Goal: Task Accomplishment & Management: Complete application form

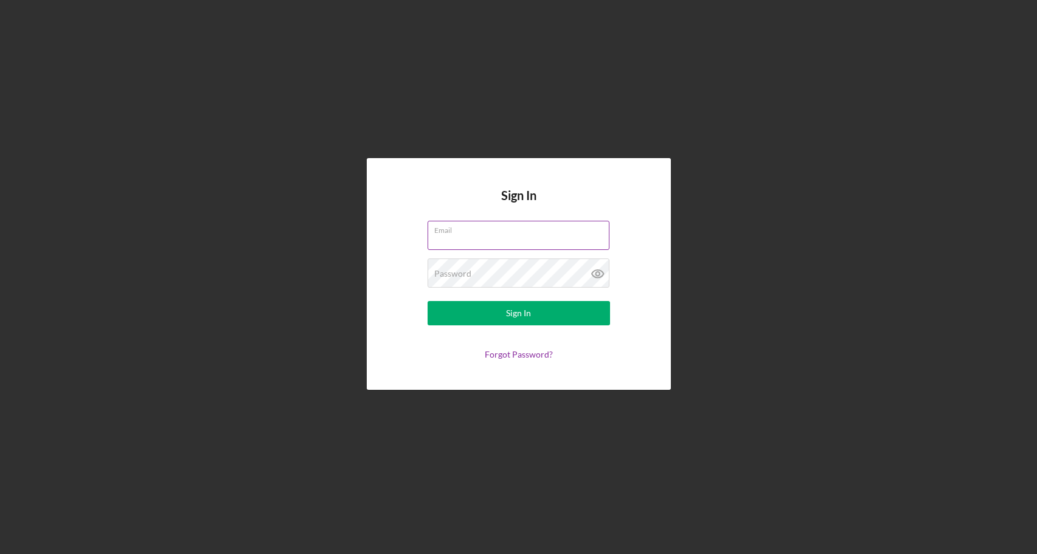
click at [453, 243] on input "Email" at bounding box center [519, 235] width 182 height 29
type input "[PERSON_NAME][EMAIL_ADDRESS][DOMAIN_NAME]"
click at [428, 301] on button "Sign In" at bounding box center [519, 313] width 183 height 24
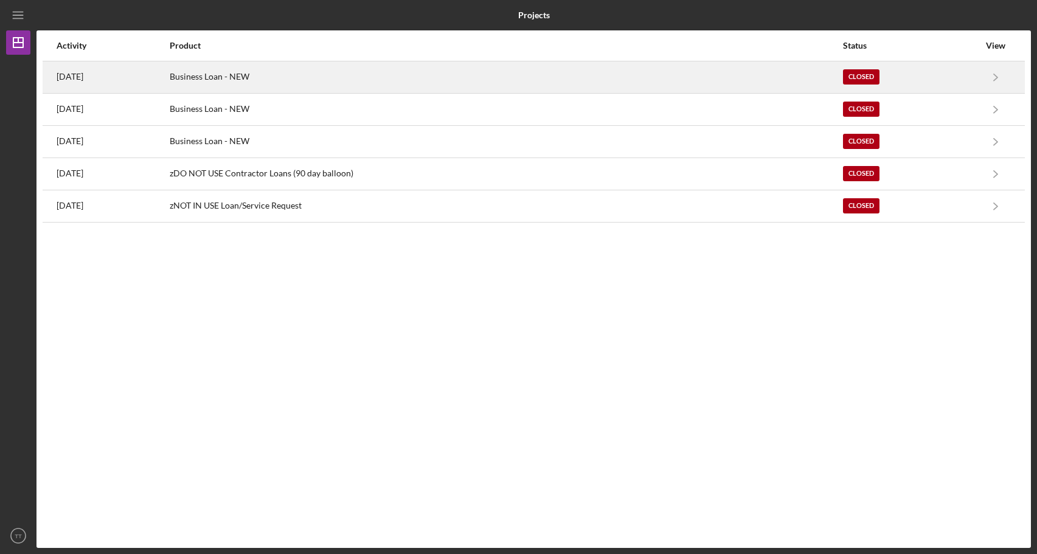
click at [169, 81] on div "[DATE]" at bounding box center [113, 77] width 112 height 30
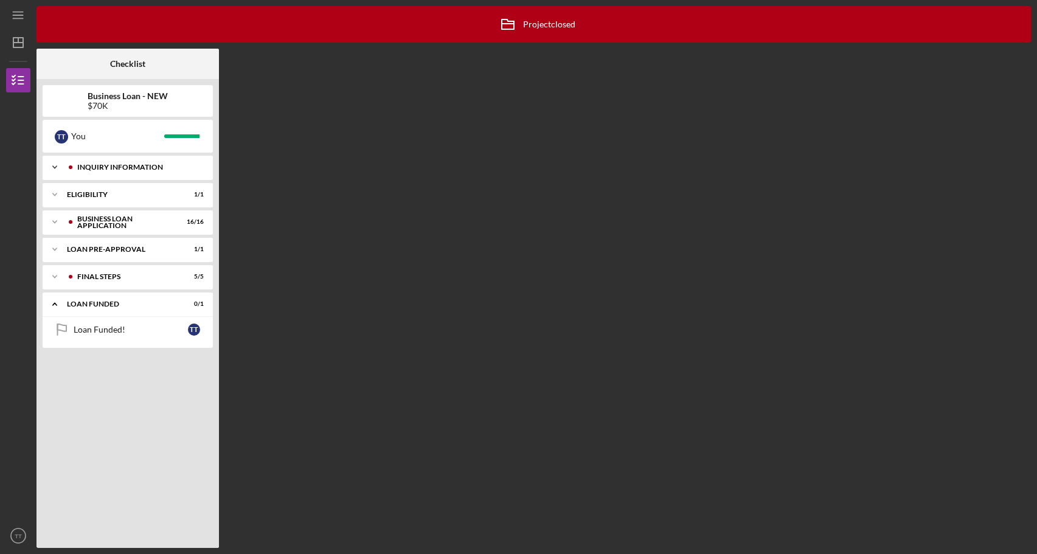
click at [52, 168] on icon "Icon/Expander" at bounding box center [55, 167] width 24 height 24
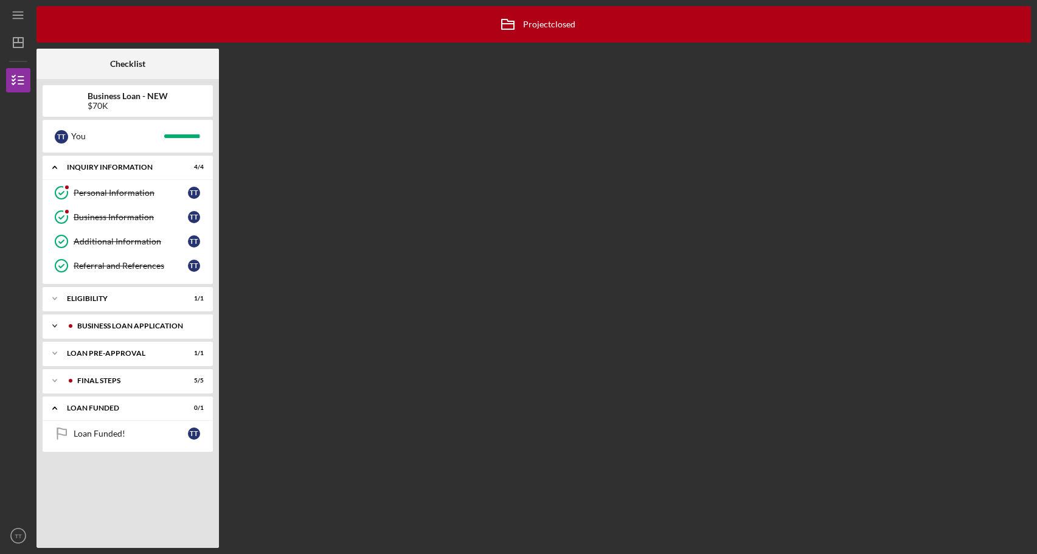
click at [65, 331] on icon "Icon/Expander" at bounding box center [55, 326] width 24 height 24
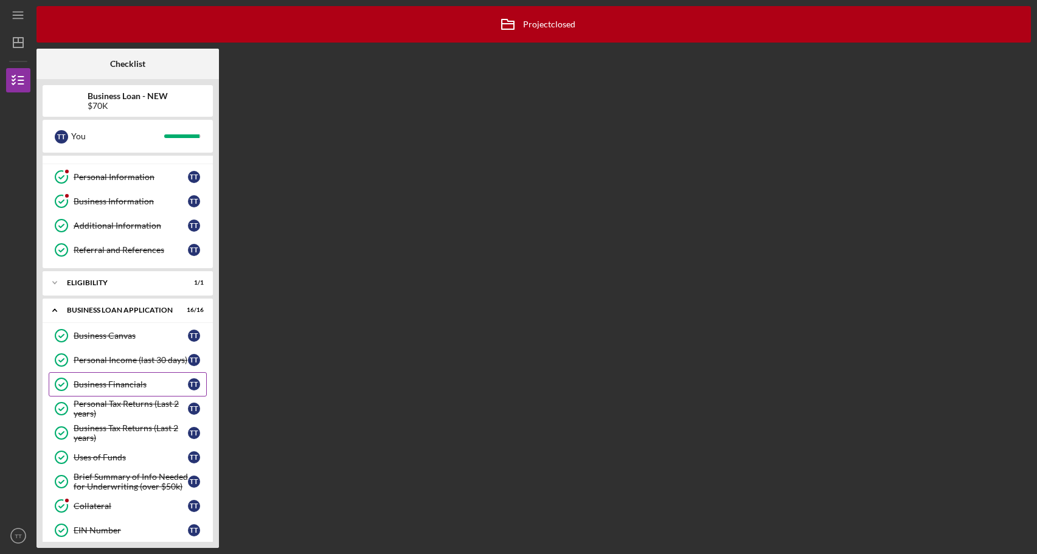
scroll to position [17, 0]
click at [99, 383] on div "Business Financials" at bounding box center [131, 383] width 114 height 10
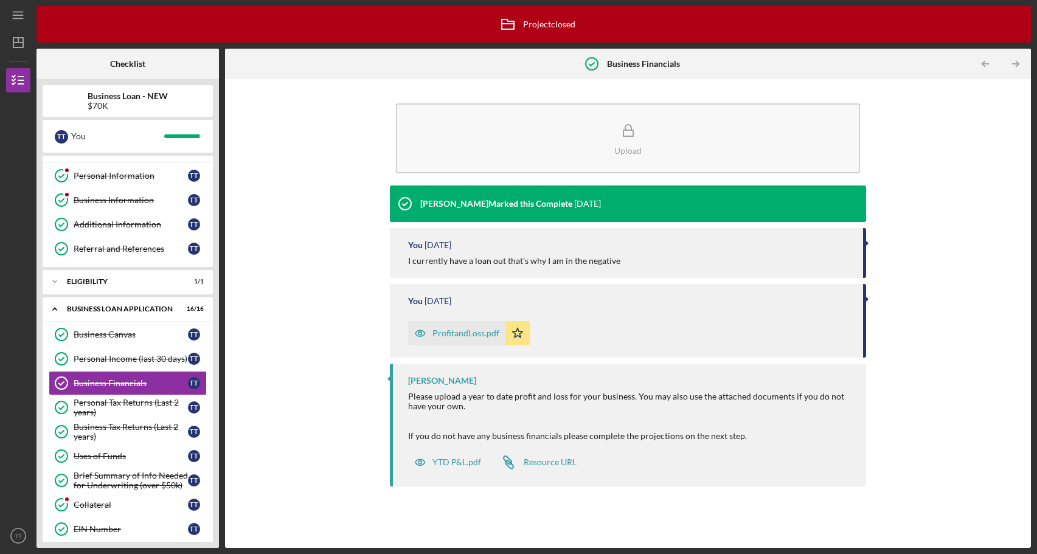
click at [462, 335] on div "ProfitandLoss.pdf" at bounding box center [466, 334] width 67 height 10
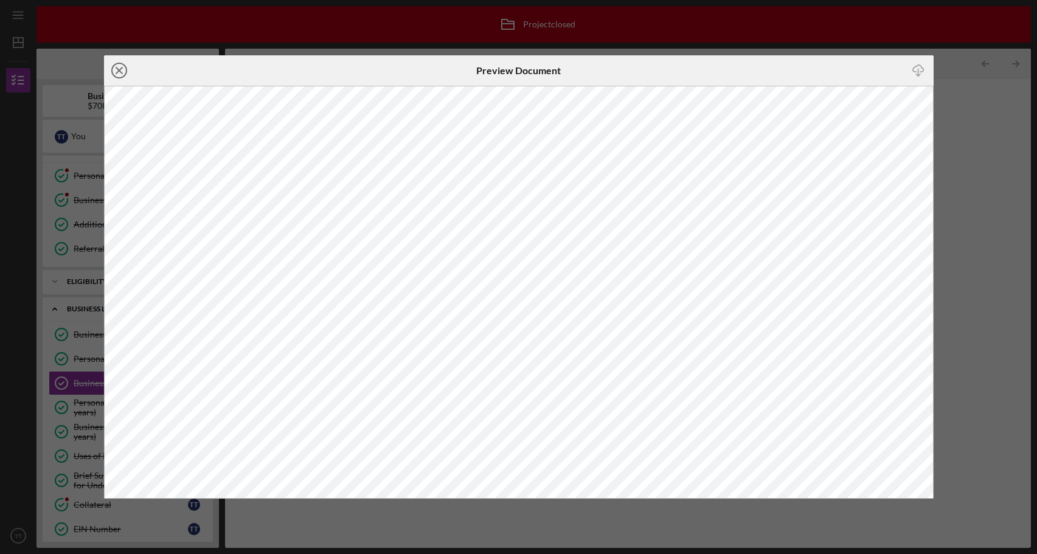
click at [122, 66] on icon "Icon/Close" at bounding box center [119, 70] width 30 height 30
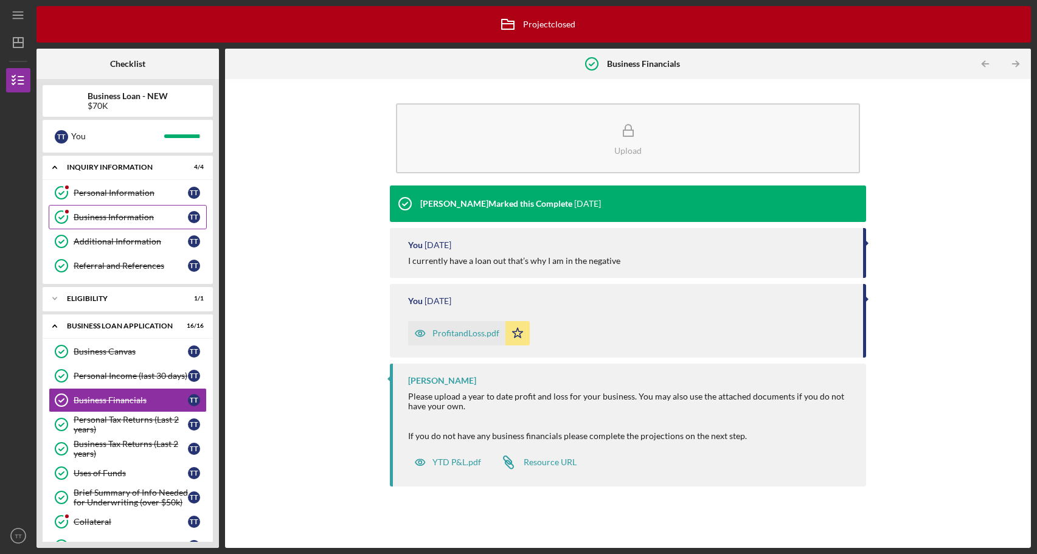
click at [111, 227] on link "Business Information Business Information T T" at bounding box center [128, 217] width 158 height 24
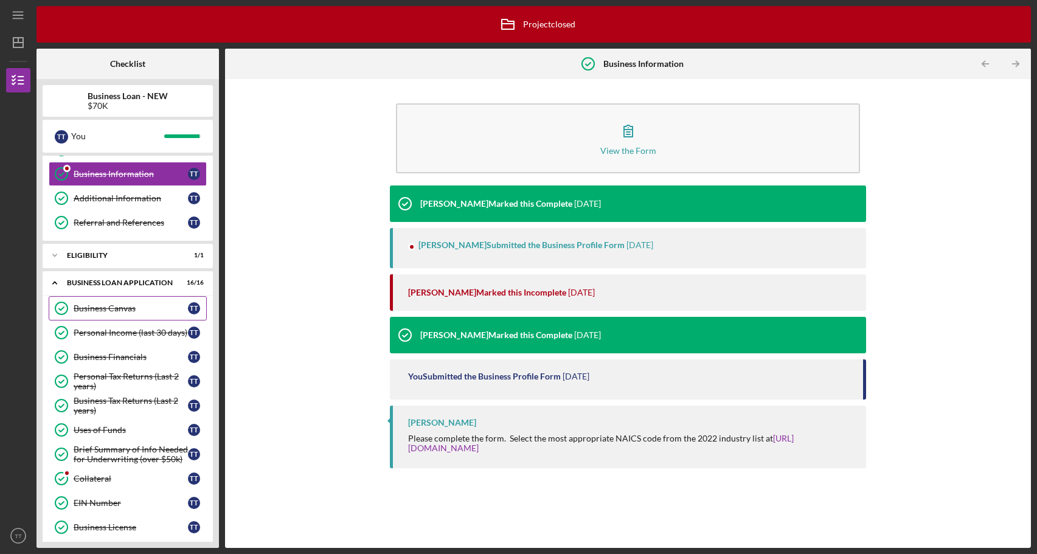
scroll to position [44, 0]
click at [106, 356] on div "Business Financials" at bounding box center [131, 357] width 114 height 10
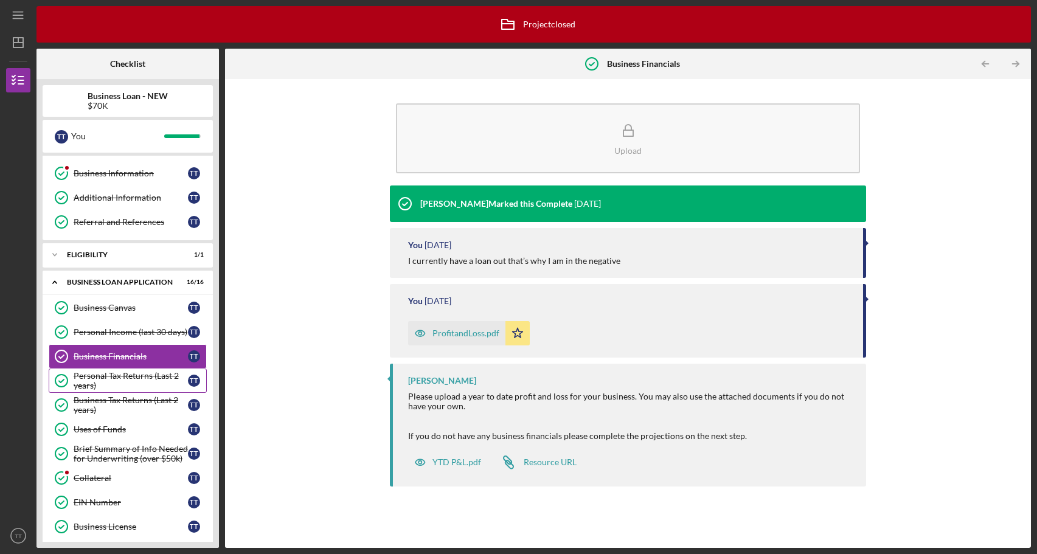
click at [106, 390] on div "Personal Tax Returns (Last 2 years)" at bounding box center [131, 380] width 114 height 19
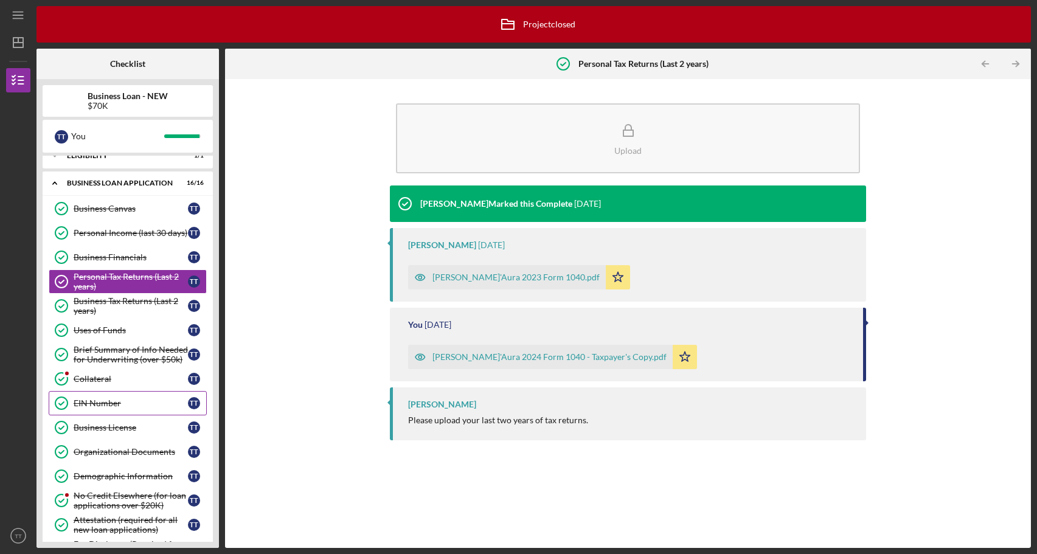
scroll to position [147, 0]
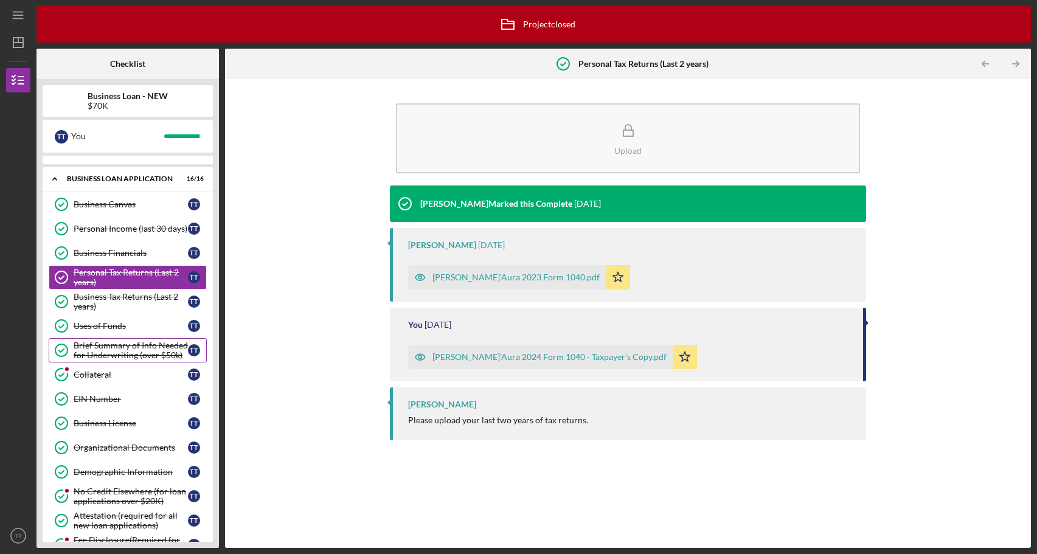
click at [122, 356] on div "Brief Summary of Info Needed for Underwriting (over $50k)" at bounding box center [131, 350] width 114 height 19
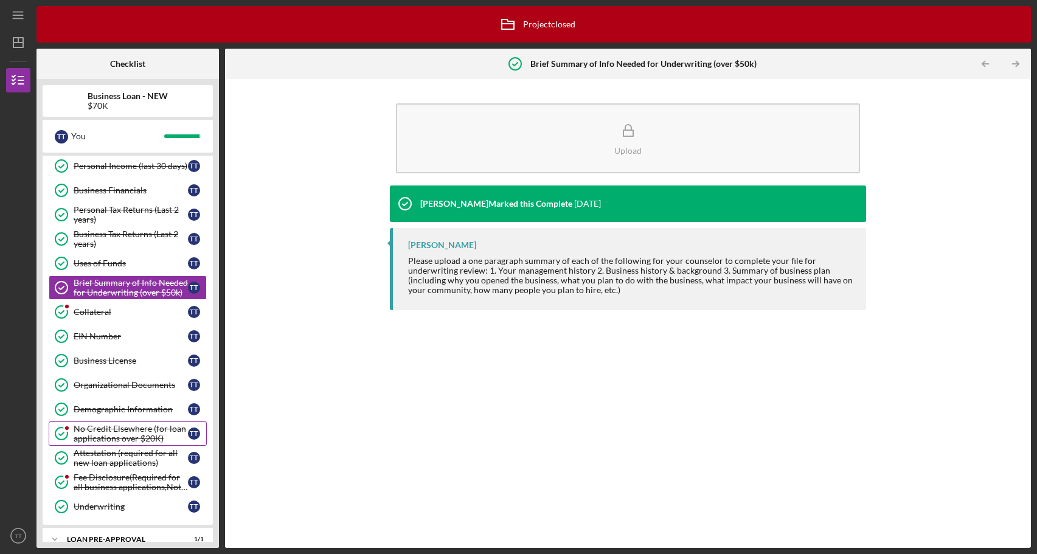
scroll to position [312, 0]
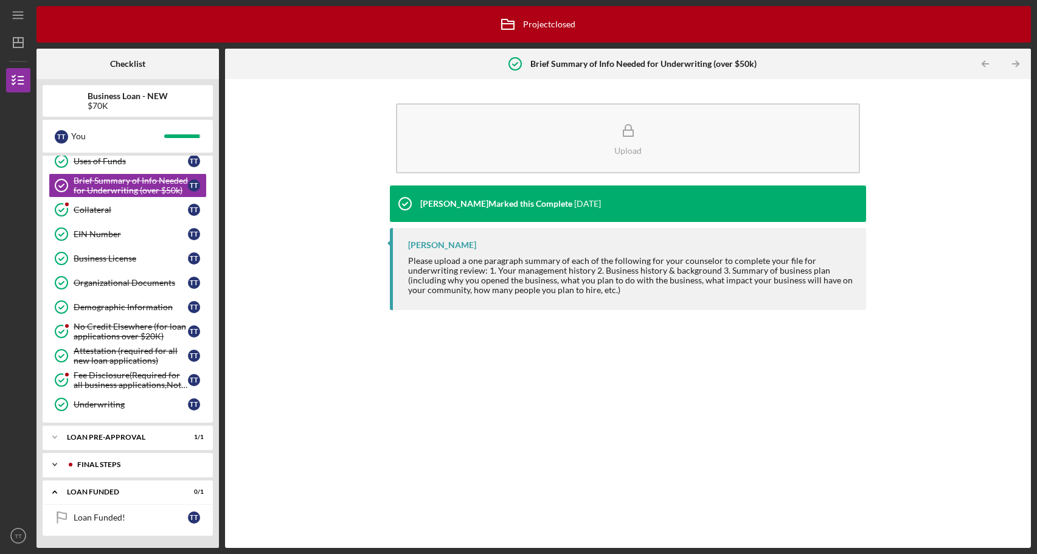
click at [103, 468] on div "FINAL STEPS" at bounding box center [137, 464] width 120 height 7
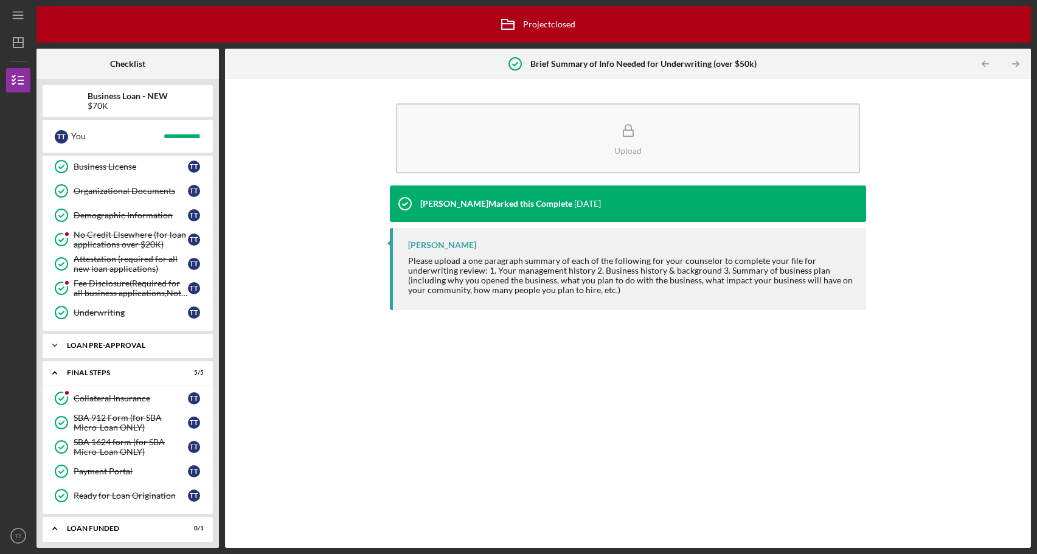
scroll to position [407, 0]
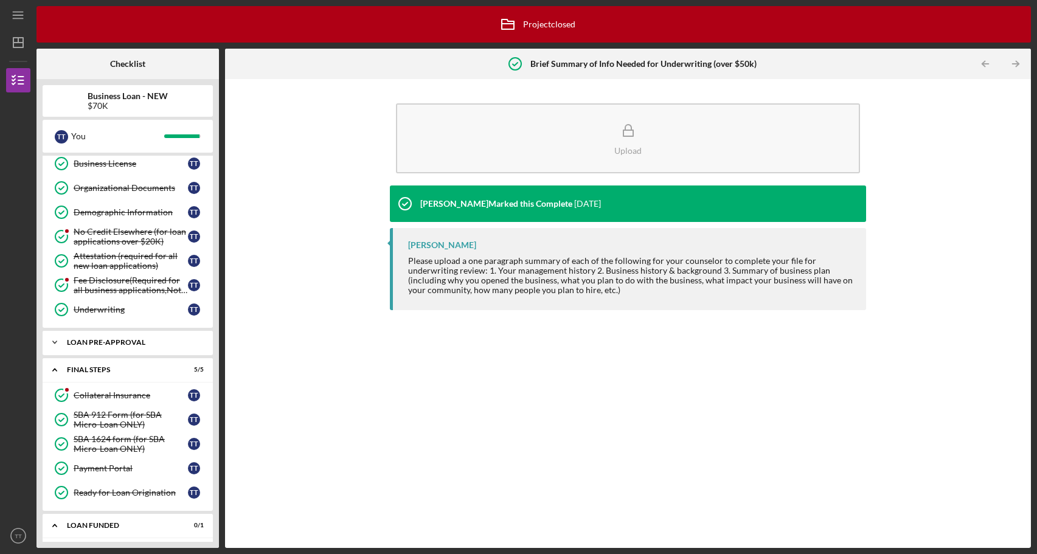
click at [96, 345] on div "LOAN PRE-APPROVAL" at bounding box center [132, 342] width 131 height 7
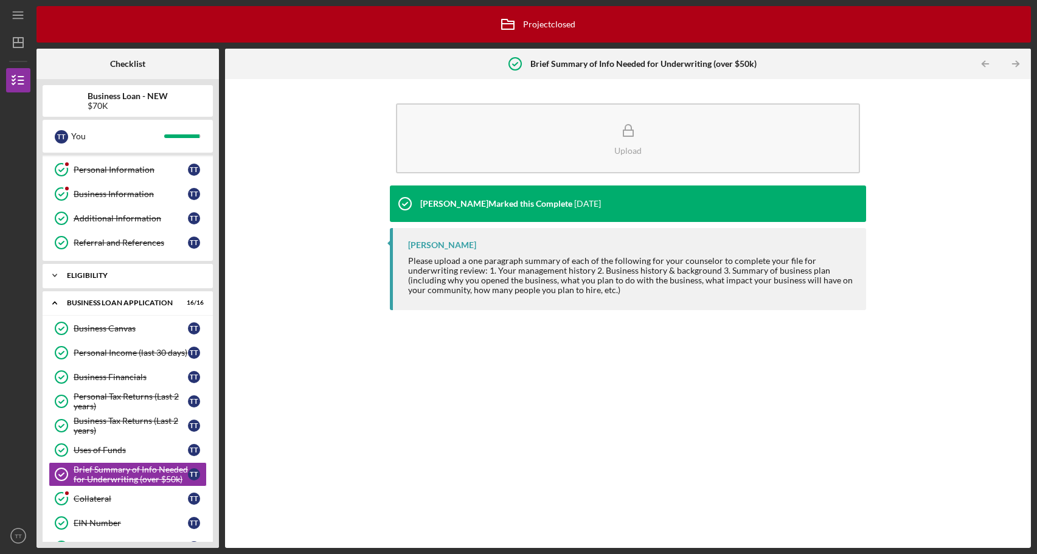
scroll to position [0, 0]
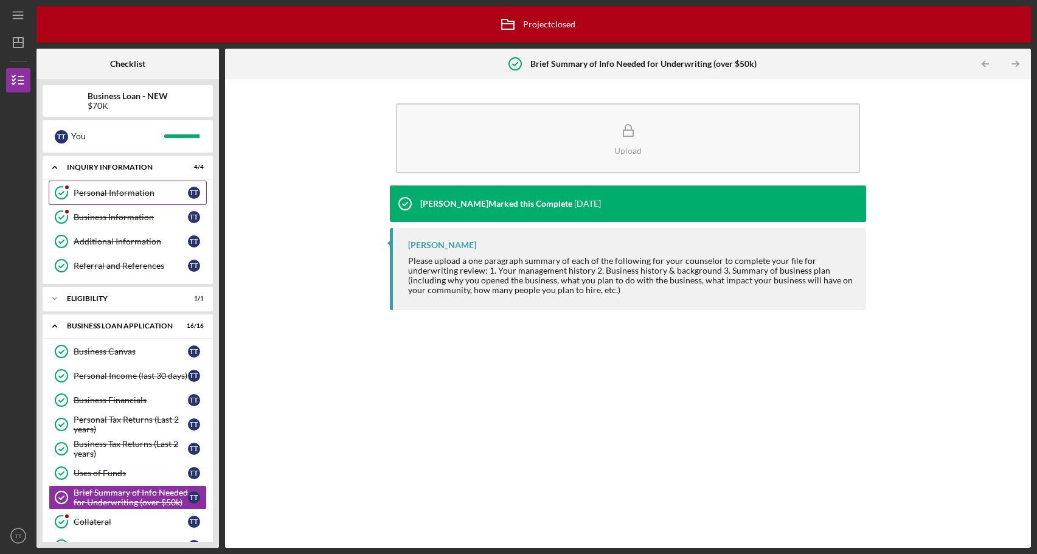
click at [124, 197] on div "Personal Information" at bounding box center [131, 193] width 114 height 10
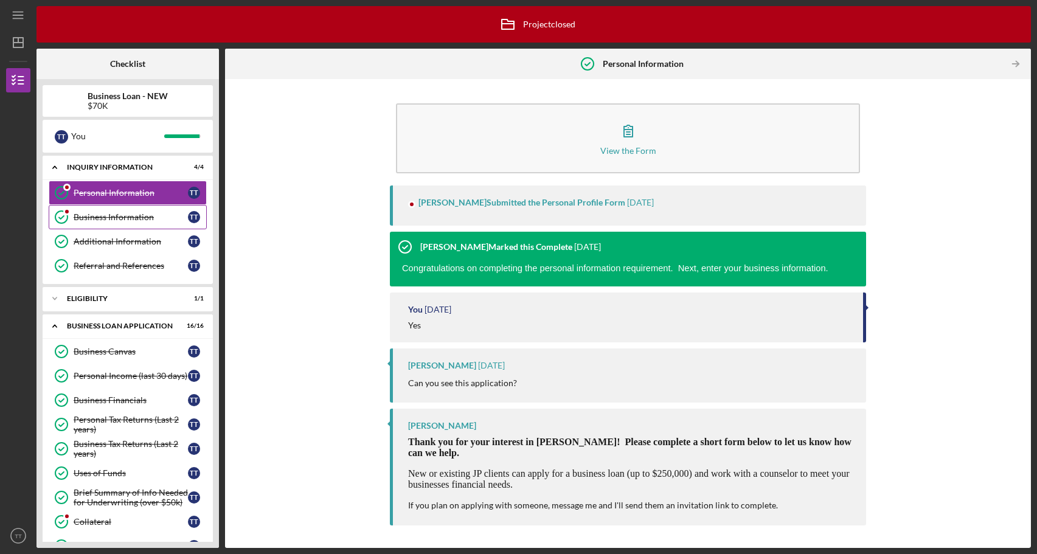
click at [124, 220] on div "Business Information" at bounding box center [131, 217] width 114 height 10
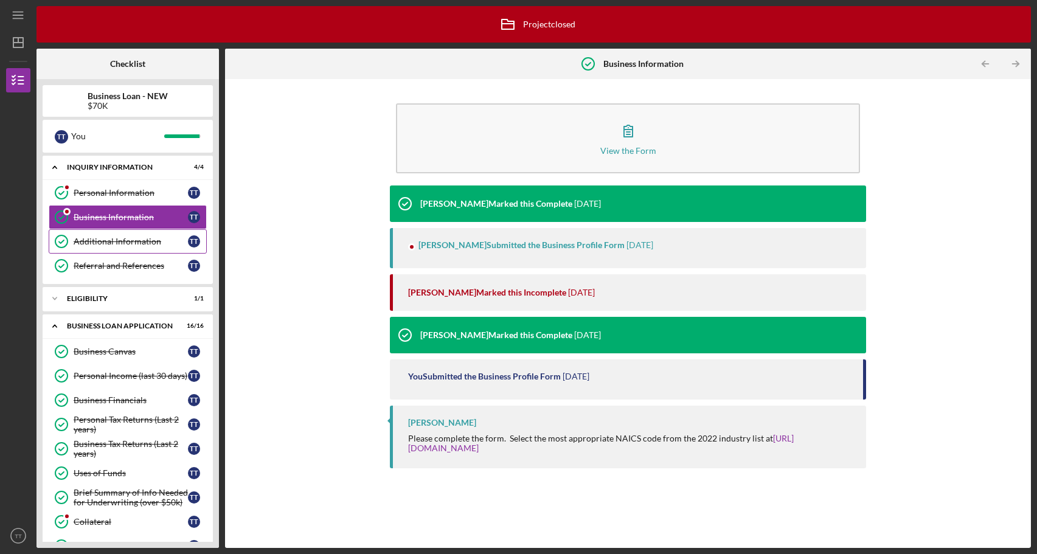
click at [122, 245] on div "Additional Information" at bounding box center [131, 242] width 114 height 10
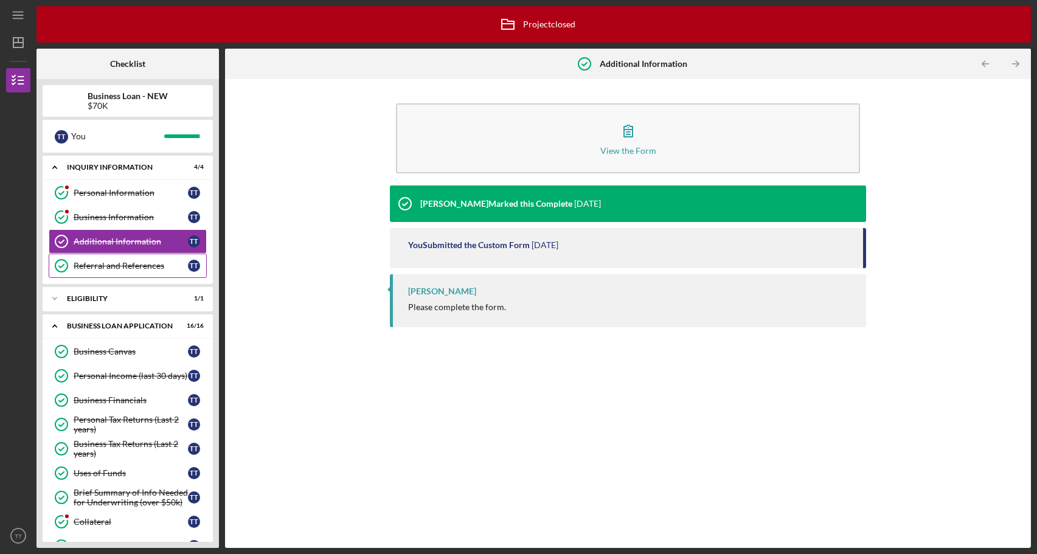
click at [120, 271] on link "Referral and References [PERSON_NAME] and References T T" at bounding box center [128, 266] width 158 height 24
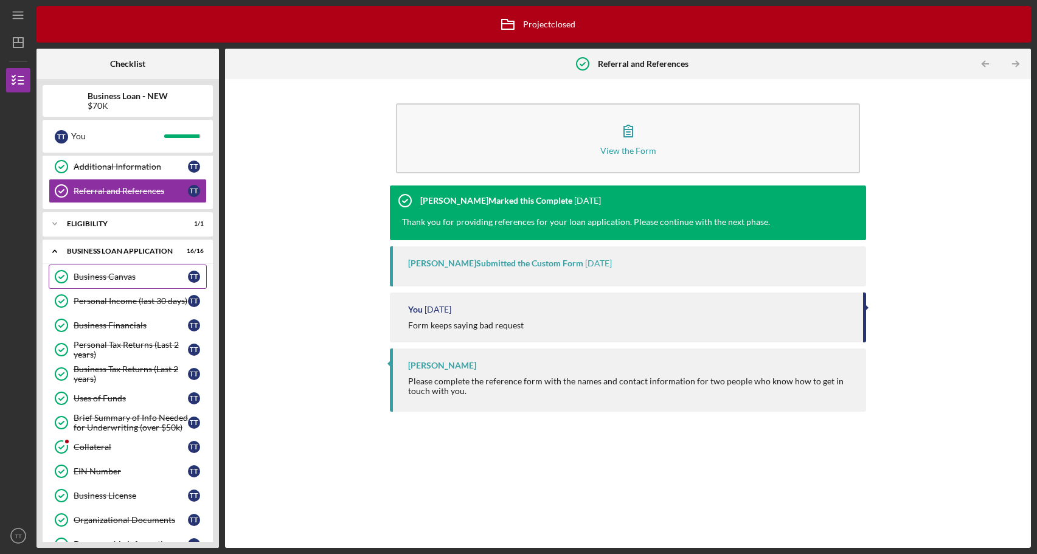
scroll to position [86, 0]
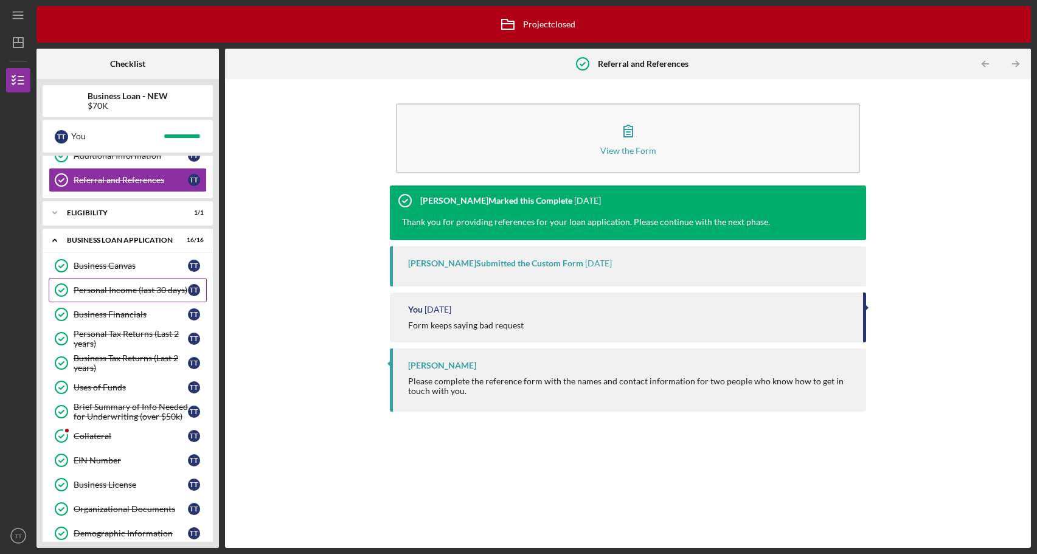
click at [117, 297] on link "Personal Income (last 30 days) Personal Income (last 30 days) T T" at bounding box center [128, 290] width 158 height 24
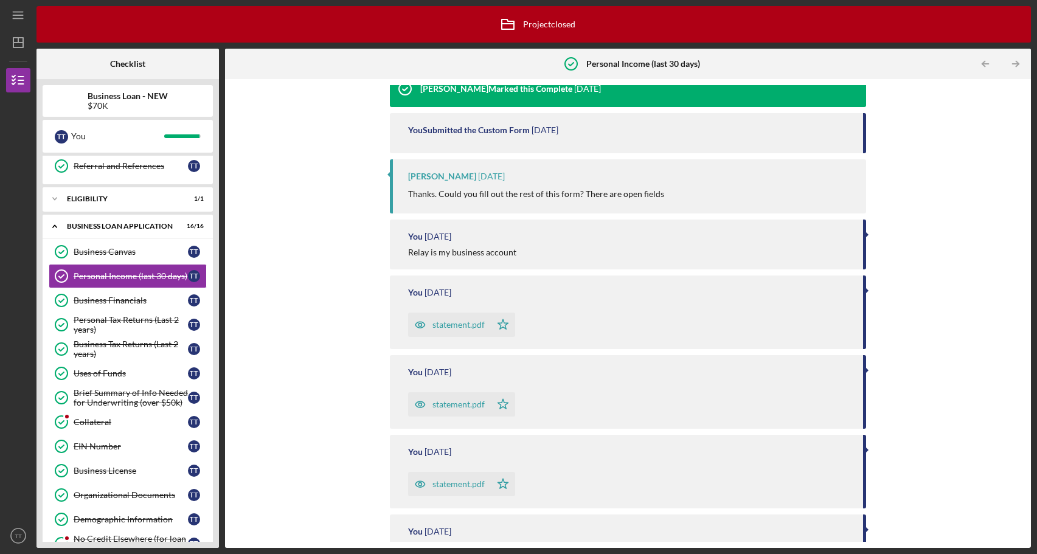
scroll to position [116, 0]
click at [446, 327] on div "statement.pdf" at bounding box center [459, 324] width 52 height 10
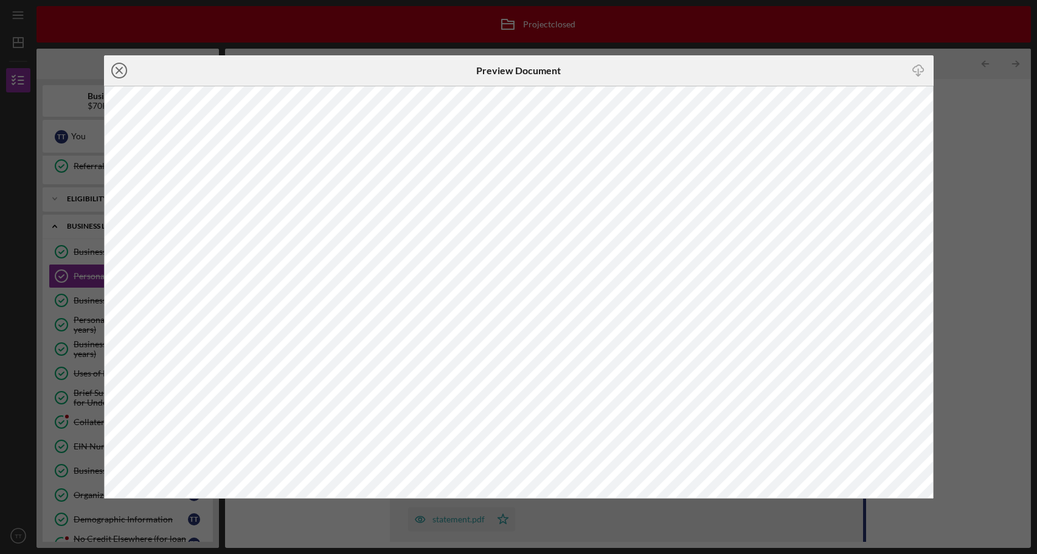
click at [116, 68] on line at bounding box center [119, 71] width 6 height 6
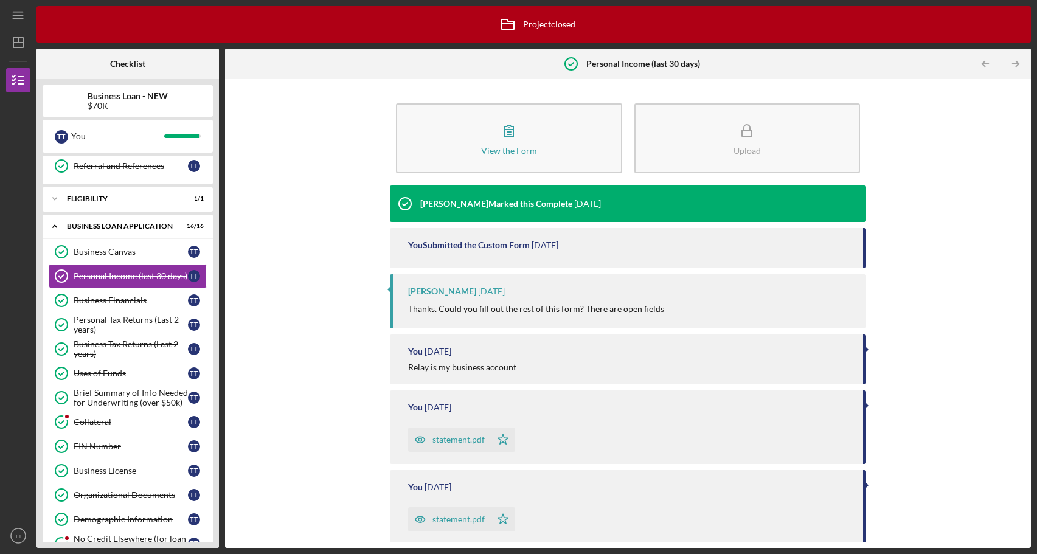
click at [442, 527] on div "statement.pdf" at bounding box center [449, 519] width 83 height 24
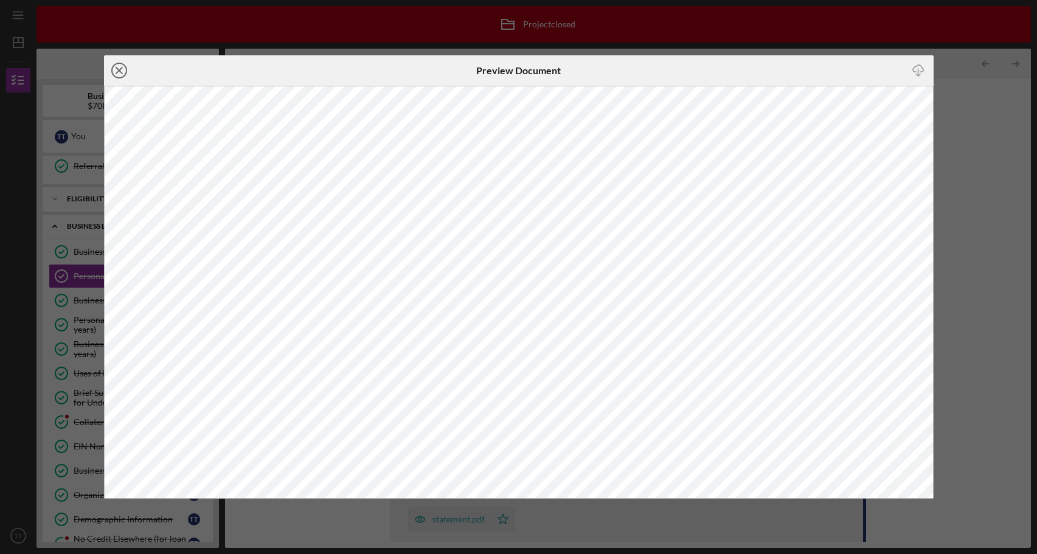
click at [119, 68] on icon "Icon/Close" at bounding box center [119, 70] width 30 height 30
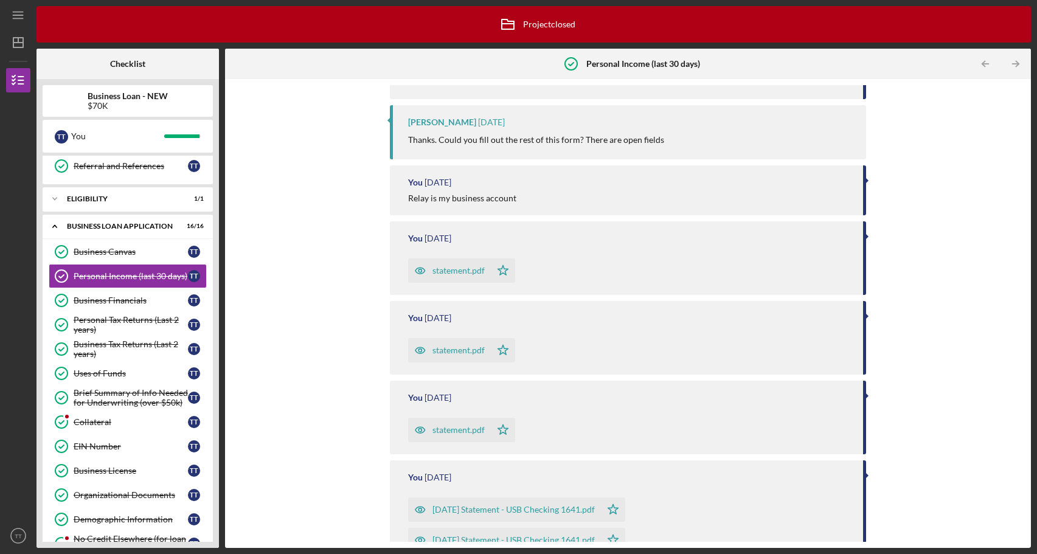
scroll to position [174, 0]
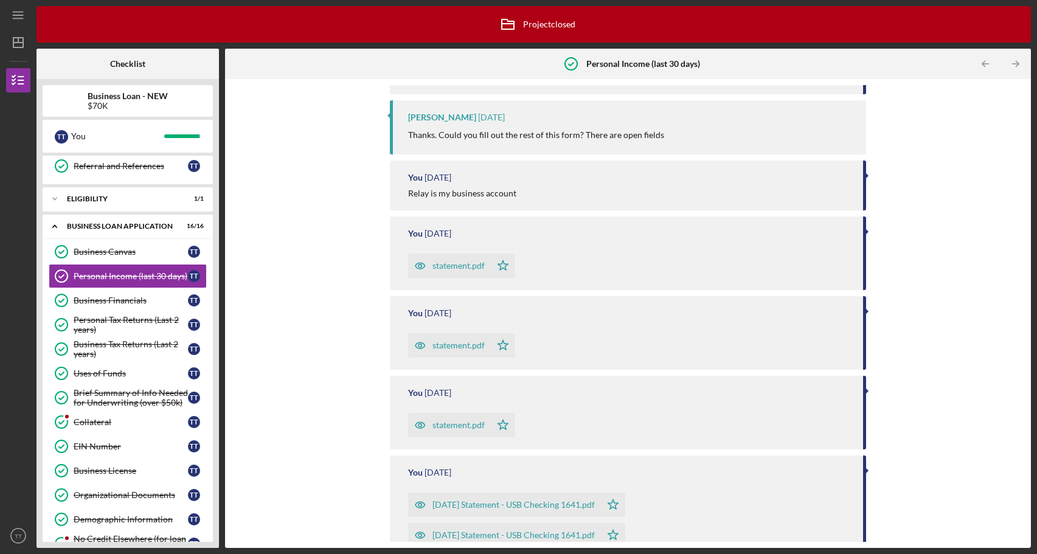
click at [448, 431] on div "statement.pdf" at bounding box center [449, 425] width 83 height 24
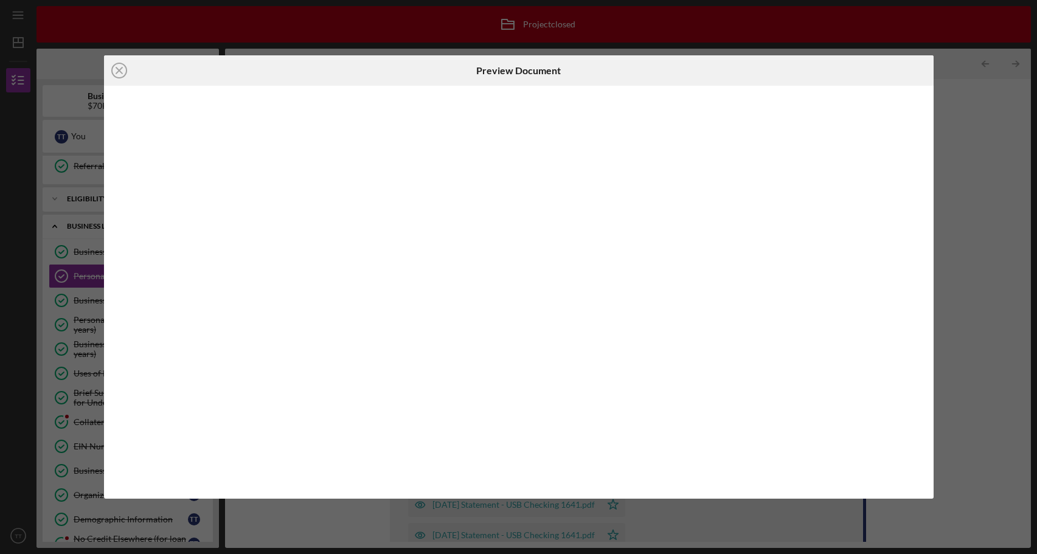
scroll to position [285, 0]
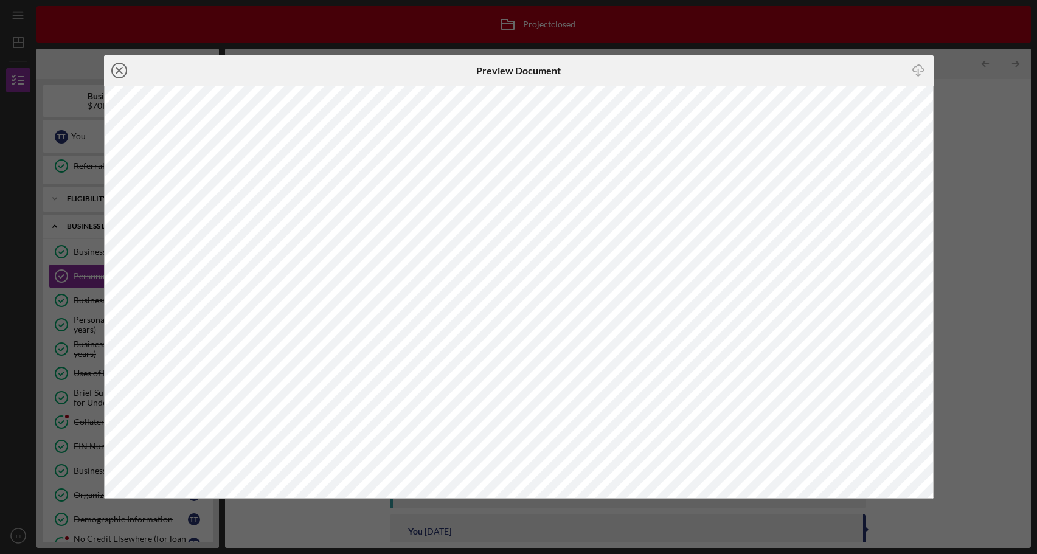
click at [122, 71] on icon "Icon/Close" at bounding box center [119, 70] width 30 height 30
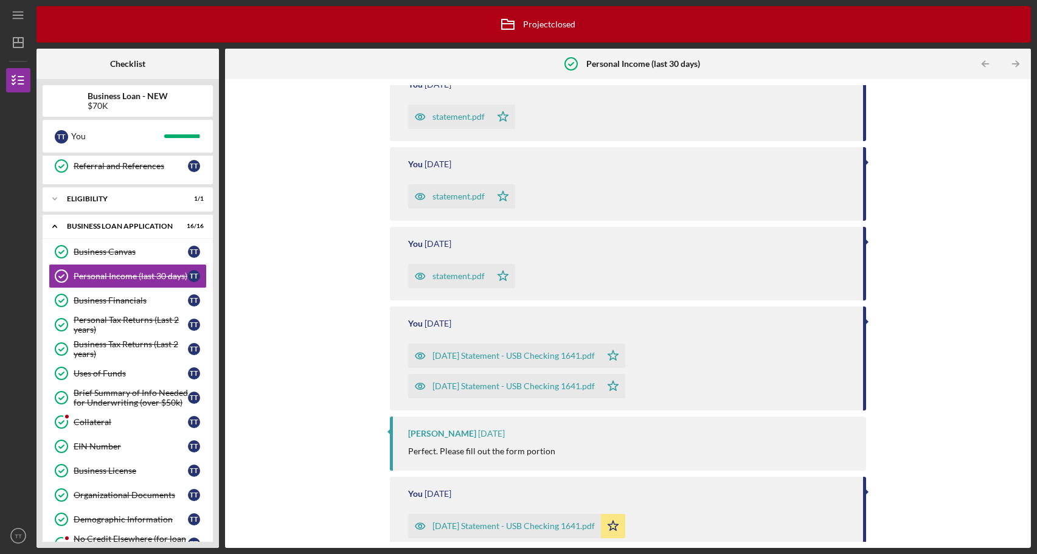
scroll to position [336, 0]
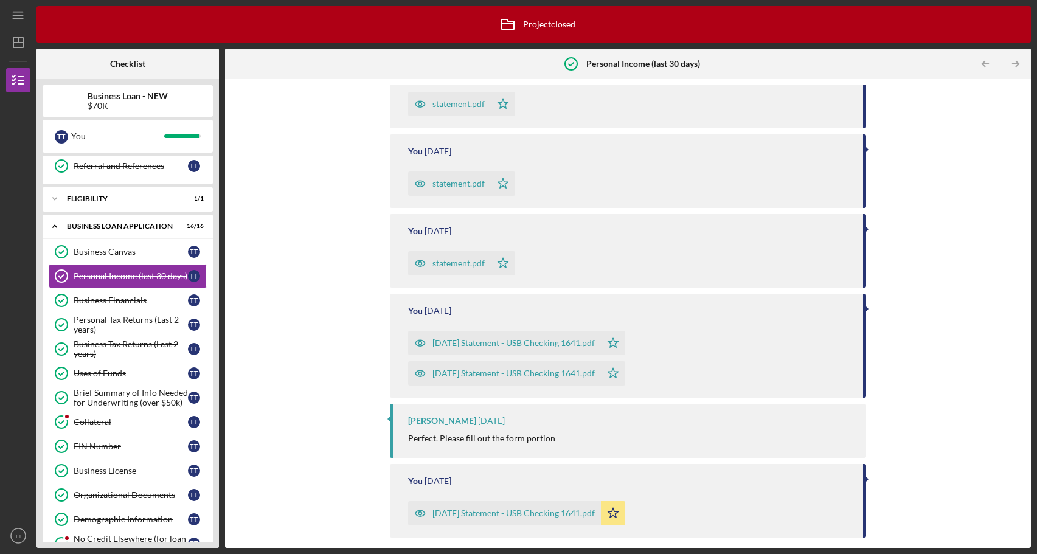
click at [486, 343] on div "[DATE] Statement - USB Checking 1641.pdf" at bounding box center [514, 343] width 162 height 10
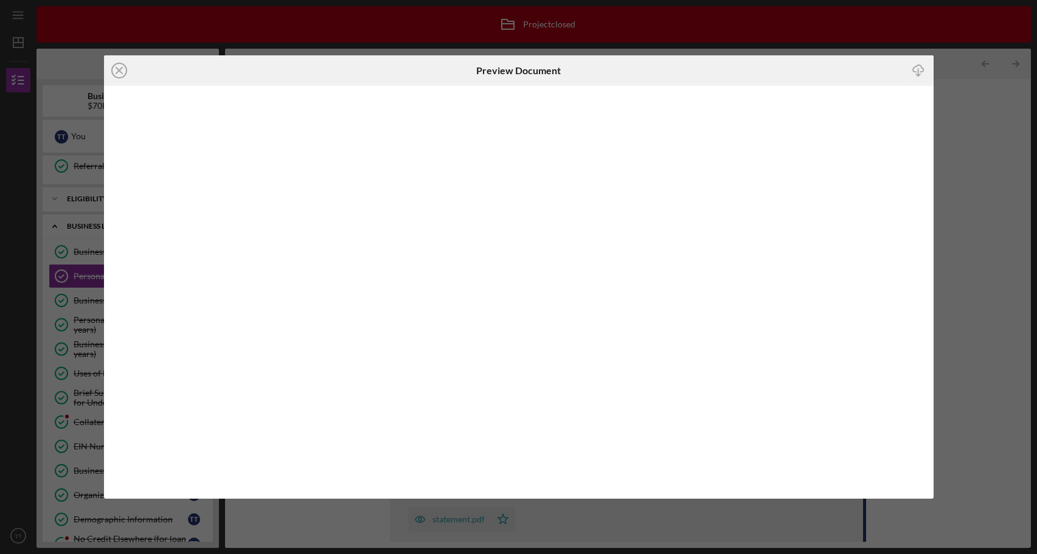
scroll to position [365, 0]
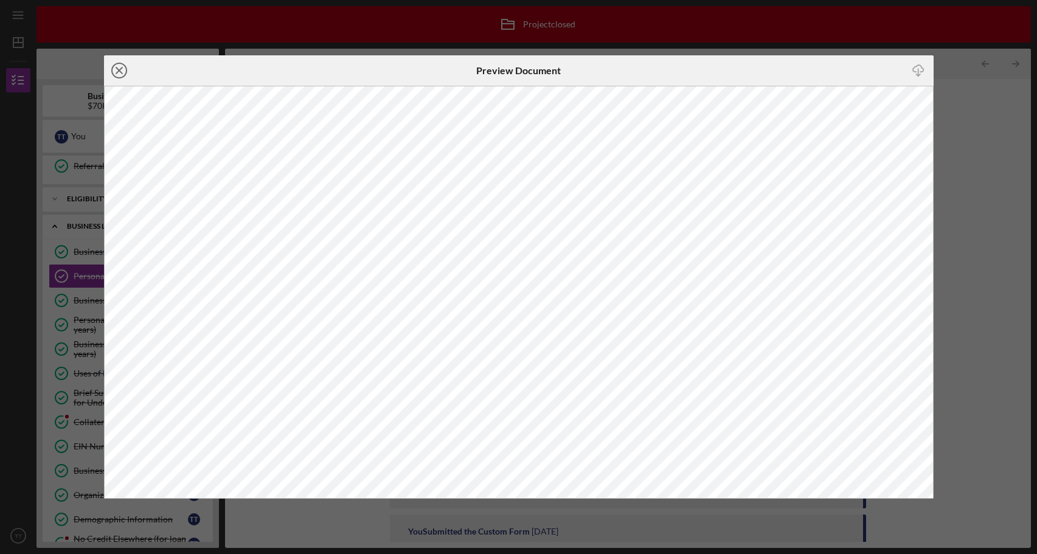
click at [120, 72] on line at bounding box center [119, 71] width 6 height 6
